Goal: Transaction & Acquisition: Register for event/course

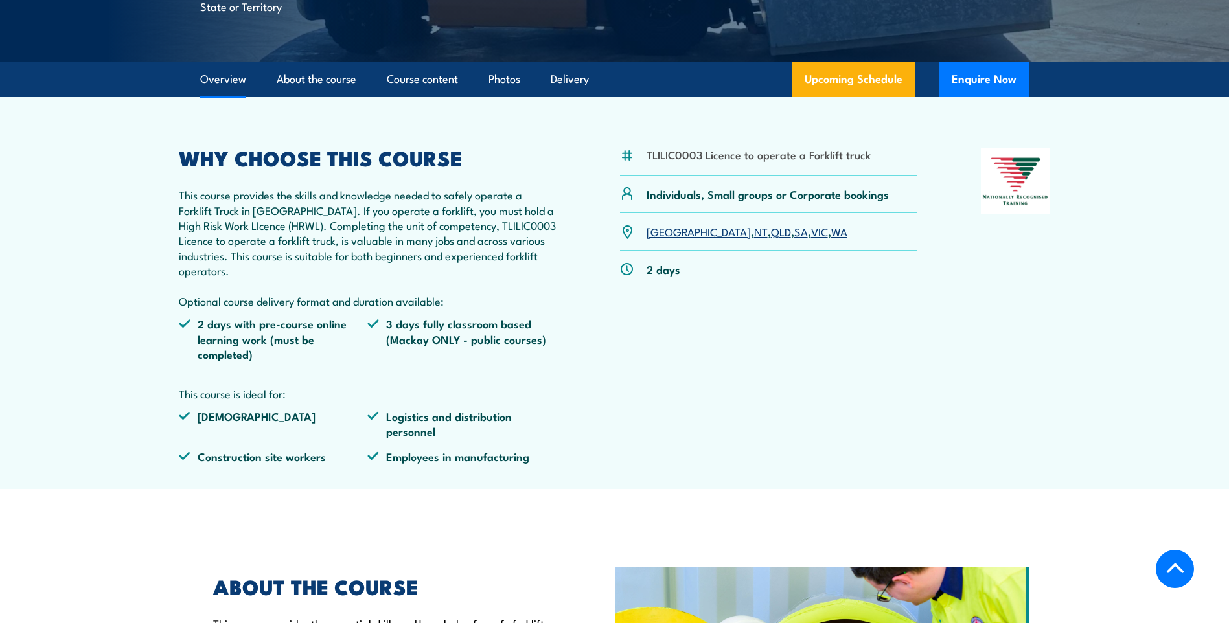
scroll to position [389, 0]
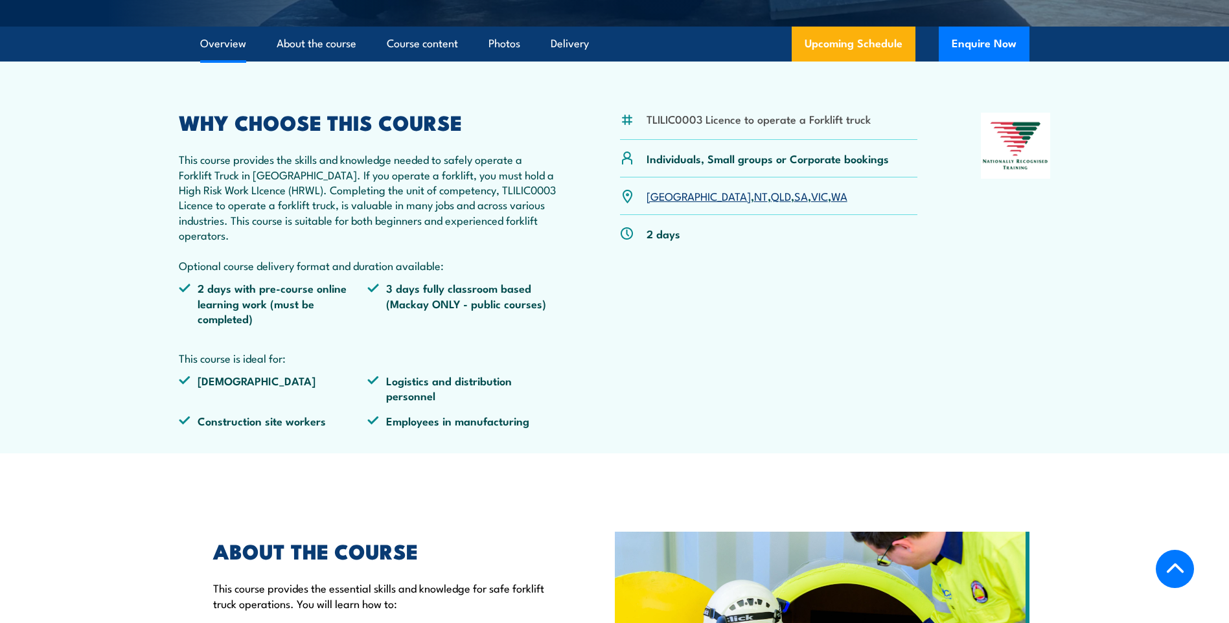
click at [762, 198] on p "NSW , NT , QLD , SA , VIC , WA" at bounding box center [747, 196] width 201 height 15
click at [831, 196] on link "WA" at bounding box center [839, 196] width 16 height 16
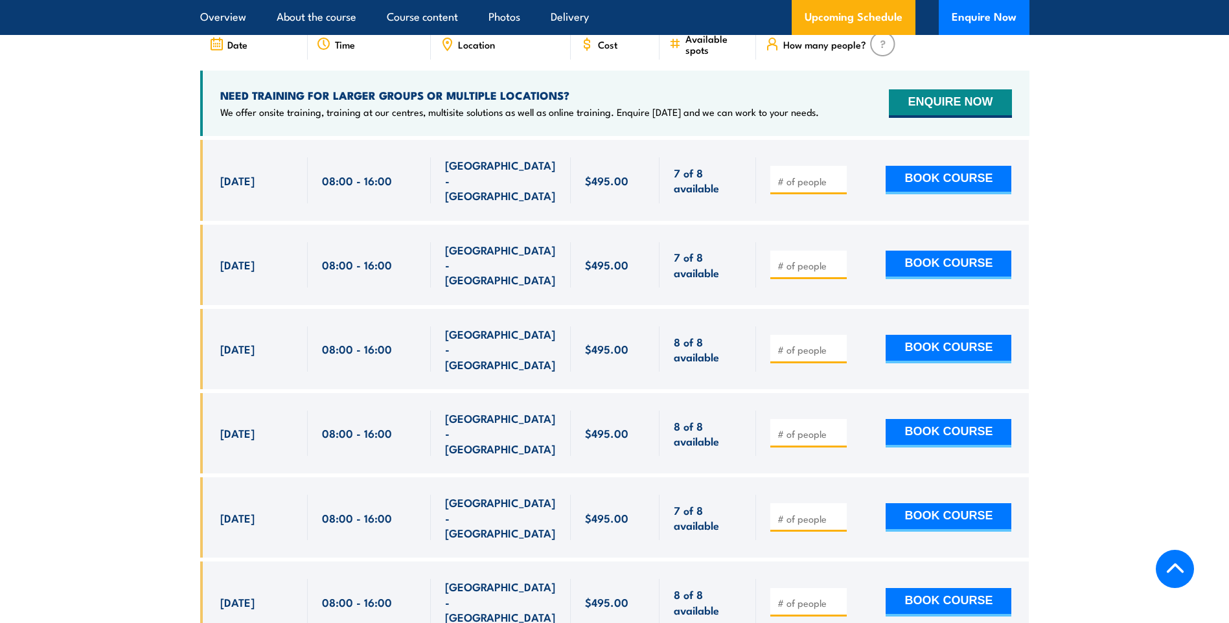
scroll to position [2168, 0]
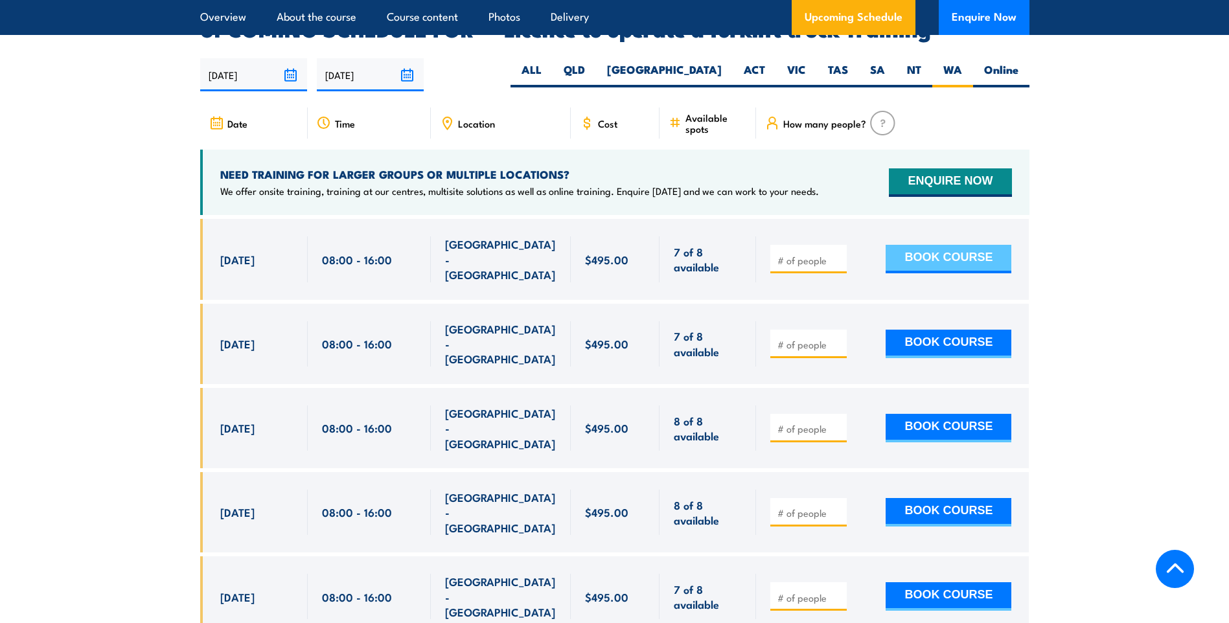
click at [952, 245] on button "BOOK COURSE" at bounding box center [949, 259] width 126 height 29
click at [806, 245] on div at bounding box center [808, 259] width 76 height 29
type input "1"
click at [834, 254] on input "1" at bounding box center [809, 260] width 65 height 13
click at [901, 245] on button "BOOK COURSE" at bounding box center [949, 259] width 126 height 29
